Goal: Task Accomplishment & Management: Complete application form

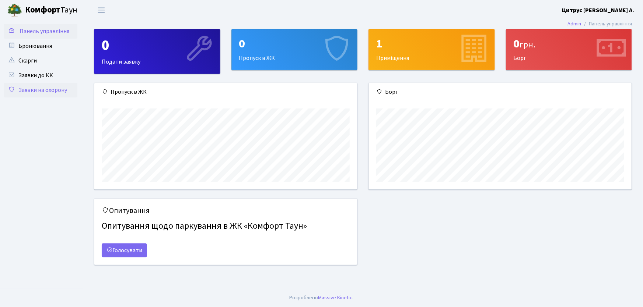
click at [59, 92] on link "Заявки на охорону" at bounding box center [41, 90] width 74 height 15
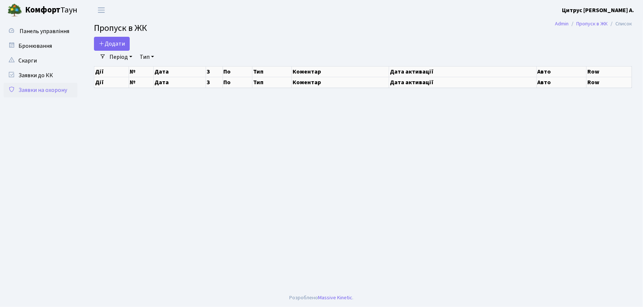
select select "25"
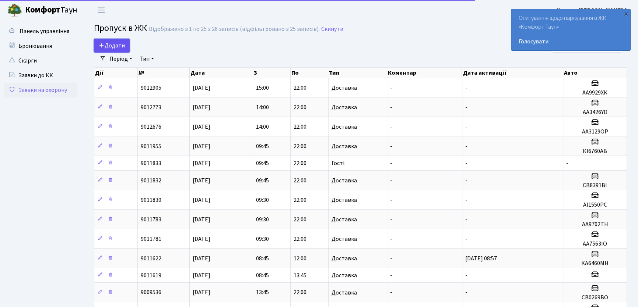
click at [99, 47] on icon at bounding box center [102, 45] width 6 height 6
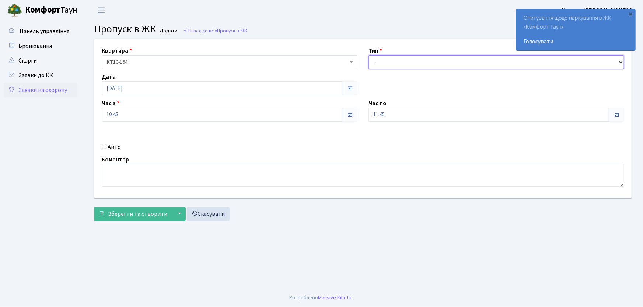
click at [390, 65] on select "- Доставка Таксі Гості Сервіс" at bounding box center [496, 62] width 256 height 14
select select "3"
click at [368, 55] on select "- Доставка Таксі Гості Сервіс" at bounding box center [496, 62] width 256 height 14
click at [358, 121] on div "Квартира <b>КТ</b>&nbsp;&nbsp;&nbsp;&nbsp;10-164 КТ 10-164 Тип - Доставка Таксі…" at bounding box center [363, 118] width 548 height 159
type input "22:00"
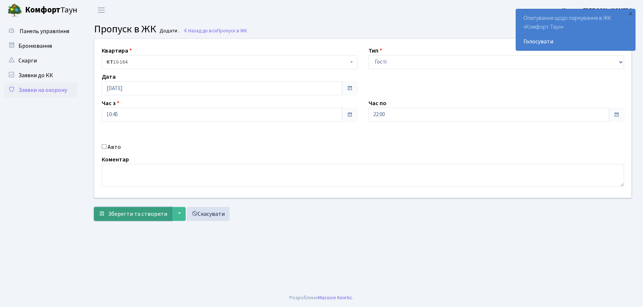
click at [129, 215] on span "Зберегти та створити" at bounding box center [137, 214] width 59 height 8
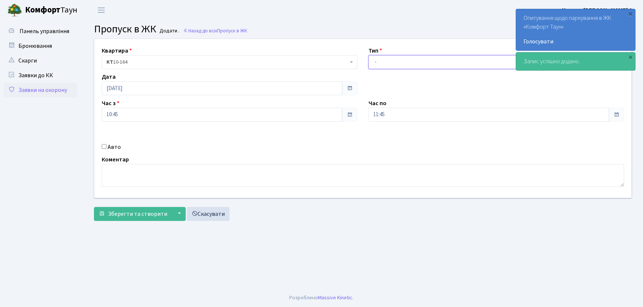
drag, startPoint x: 376, startPoint y: 62, endPoint x: 379, endPoint y: 67, distance: 5.5
click at [376, 63] on select "- Доставка Таксі Гості Сервіс" at bounding box center [496, 62] width 256 height 14
select select "1"
click at [368, 55] on select "- Доставка Таксі Гості Сервіс" at bounding box center [496, 62] width 256 height 14
drag, startPoint x: 390, startPoint y: 113, endPoint x: 351, endPoint y: 119, distance: 40.1
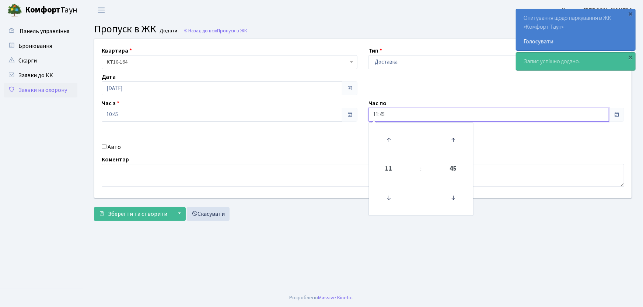
click at [351, 119] on div "Квартира <b>КТ</b>&nbsp;&nbsp;&nbsp;&nbsp;10-164 КТ 10-164 Тип - Доставка Таксі…" at bounding box center [363, 118] width 548 height 159
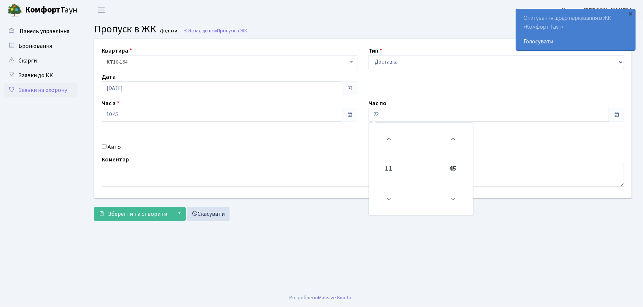
type input "22:00"
click at [103, 147] on input "Авто" at bounding box center [104, 146] width 5 height 5
checkbox input "true"
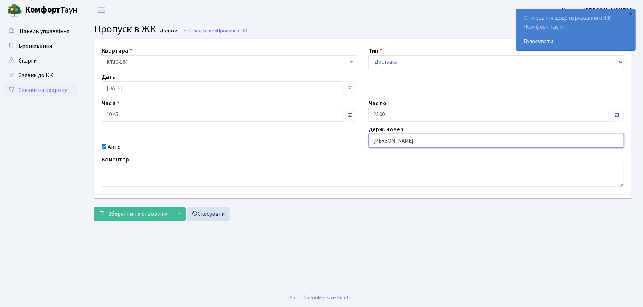
type input "АА7516PI"
click at [94, 207] on button "Зберегти та створити" at bounding box center [133, 214] width 78 height 14
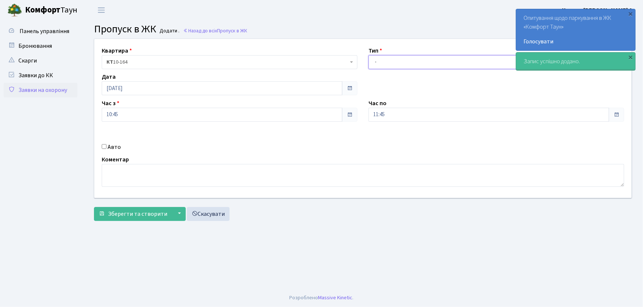
drag, startPoint x: 0, startPoint y: 0, endPoint x: 390, endPoint y: 65, distance: 394.9
click at [390, 65] on select "- Доставка Таксі Гості Сервіс" at bounding box center [496, 62] width 256 height 14
select select "1"
click at [368, 55] on select "- Доставка Таксі Гості Сервіс" at bounding box center [496, 62] width 256 height 14
drag, startPoint x: 385, startPoint y: 118, endPoint x: 363, endPoint y: 121, distance: 21.6
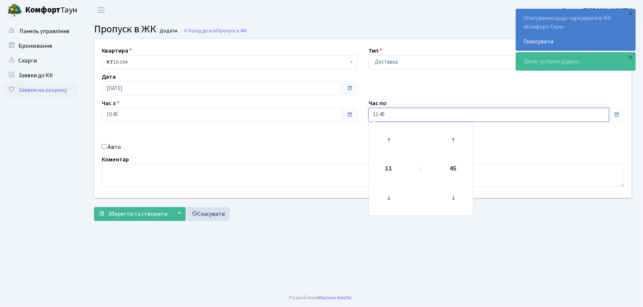
click at [364, 121] on div "Час по 11:45 11 : 45 00 01 02 03 04 05 06 07 08 09 10 11 12 13 14 15 16 17 18 1…" at bounding box center [496, 110] width 267 height 23
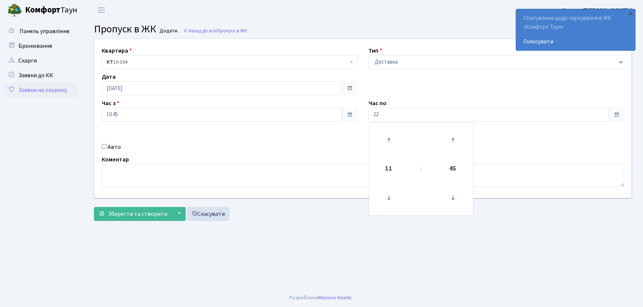
type input "22:00"
click at [103, 148] on input "Авто" at bounding box center [104, 146] width 5 height 5
checkbox input "true"
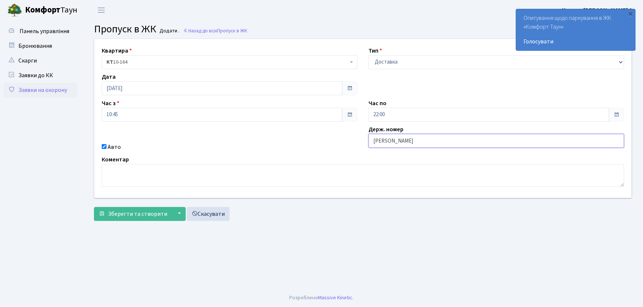
type input "АА7563ІО"
click at [94, 207] on button "Зберегти та створити" at bounding box center [133, 214] width 78 height 14
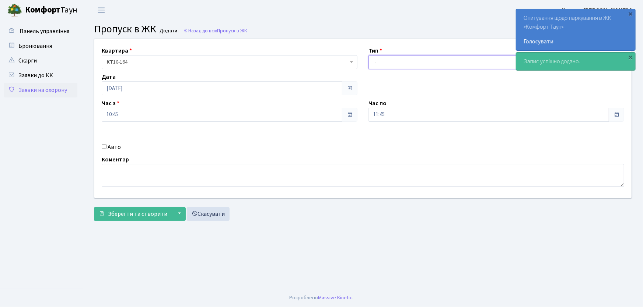
click at [375, 61] on select "- Доставка Таксі Гості Сервіс" at bounding box center [496, 62] width 256 height 14
select select "1"
click at [368, 55] on select "- Доставка Таксі Гості Сервіс" at bounding box center [496, 62] width 256 height 14
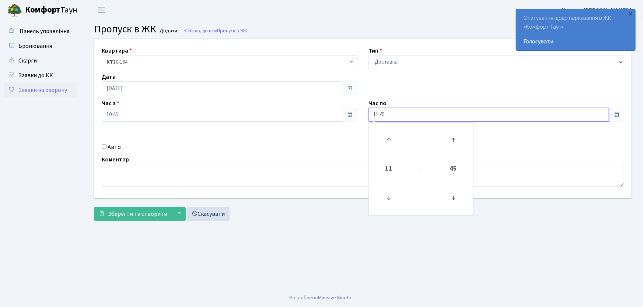
drag, startPoint x: 373, startPoint y: 115, endPoint x: 360, endPoint y: 118, distance: 13.2
click at [368, 116] on input "11:45" at bounding box center [488, 115] width 240 height 14
type input "22:00"
click at [105, 147] on input "Авто" at bounding box center [104, 146] width 5 height 5
checkbox input "true"
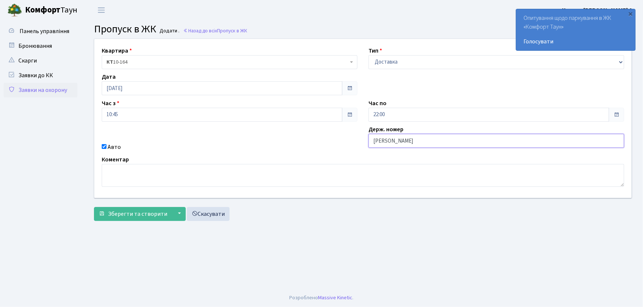
type input "АА9702ТН"
click at [94, 207] on button "Зберегти та створити" at bounding box center [133, 214] width 78 height 14
click at [413, 57] on select "- Доставка Таксі Гості Сервіс" at bounding box center [496, 62] width 256 height 14
select select "1"
click at [368, 55] on select "- Доставка Таксі Гості Сервіс" at bounding box center [496, 62] width 256 height 14
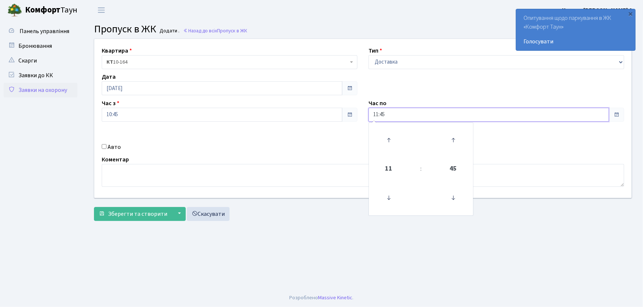
drag, startPoint x: 372, startPoint y: 116, endPoint x: 357, endPoint y: 118, distance: 14.9
click at [359, 117] on div "Квартира <b>КТ</b>&nbsp;&nbsp;&nbsp;&nbsp;10-164 КТ 10-164 Тип - Доставка Таксі…" at bounding box center [363, 118] width 548 height 159
type input "22:00"
click at [106, 146] on input "Авто" at bounding box center [104, 146] width 5 height 5
checkbox input "true"
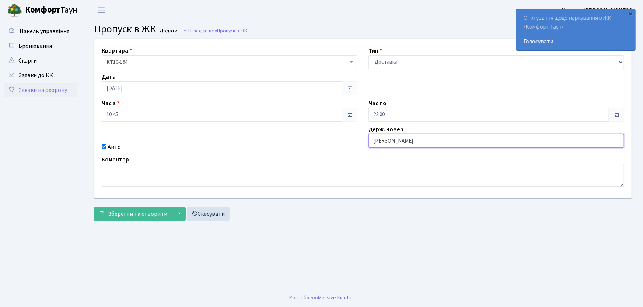
type input "АІ1550РС"
click at [94, 207] on button "Зберегти та створити" at bounding box center [133, 214] width 78 height 14
